Goal: Communication & Community: Connect with others

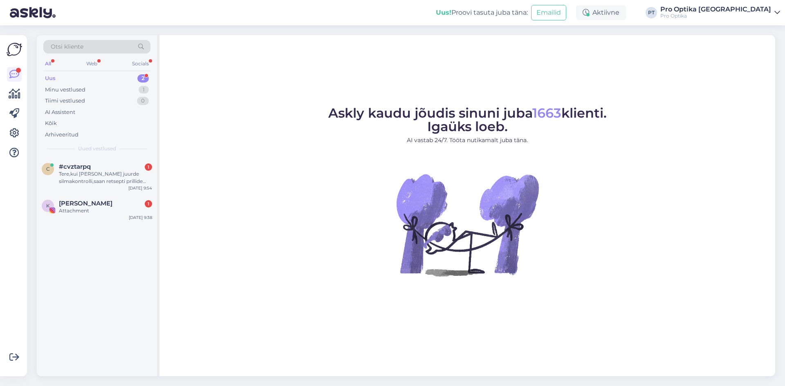
click at [204, 105] on div "Askly kaudu jõudis sinuni juba 1663 klienti. Igaüks loeb. AI vastab 24/7. Tööta…" at bounding box center [466, 205] width 615 height 341
click at [226, 105] on div "Askly kaudu jõudis sinuni juba 1663 klienti. Igaüks loeb. AI vastab 24/7. Tööta…" at bounding box center [466, 205] width 615 height 341
